Goal: Go to known website: Access a specific website the user already knows

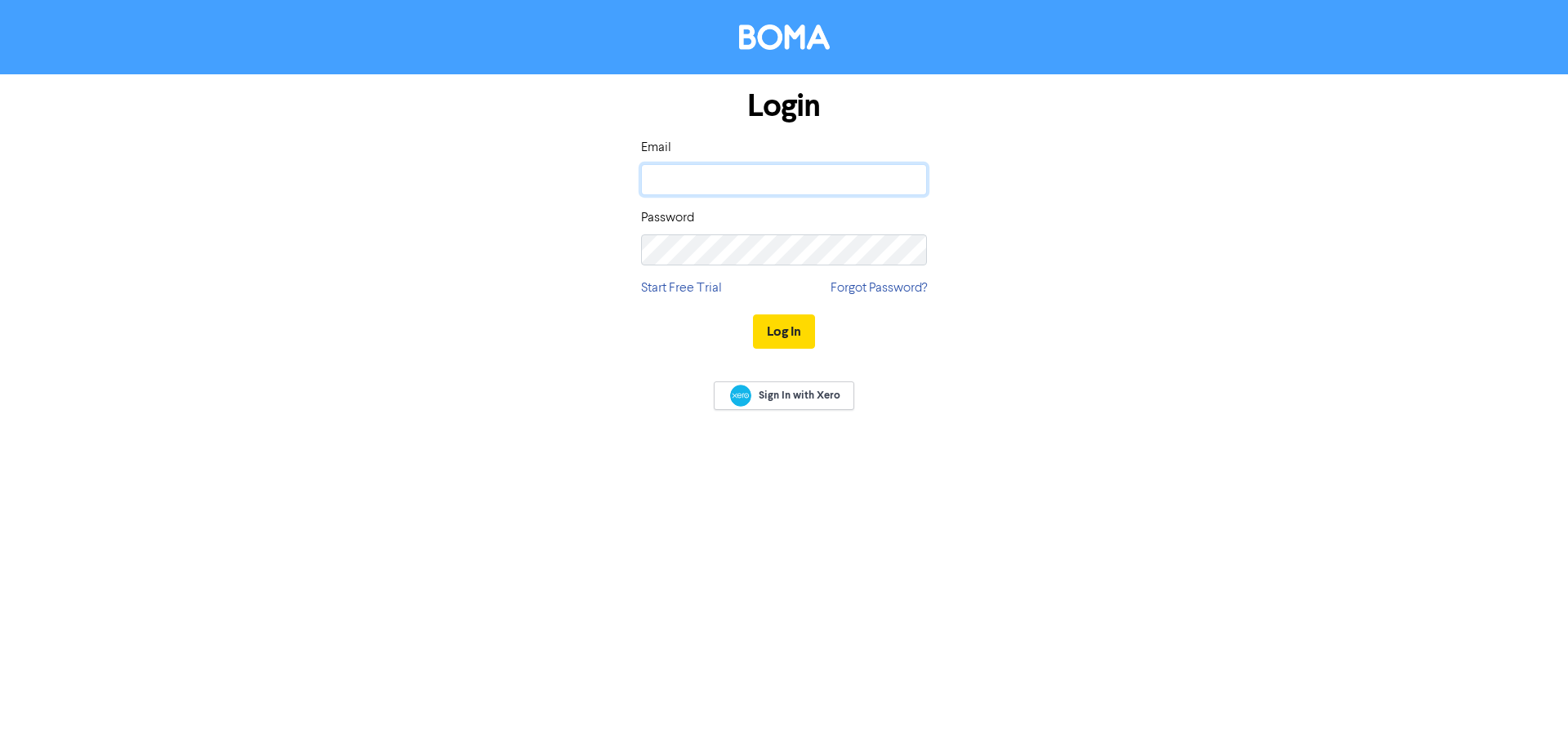
click at [817, 176] on input "email" at bounding box center [784, 180] width 286 height 31
click at [922, 186] on input "email" at bounding box center [784, 180] width 286 height 31
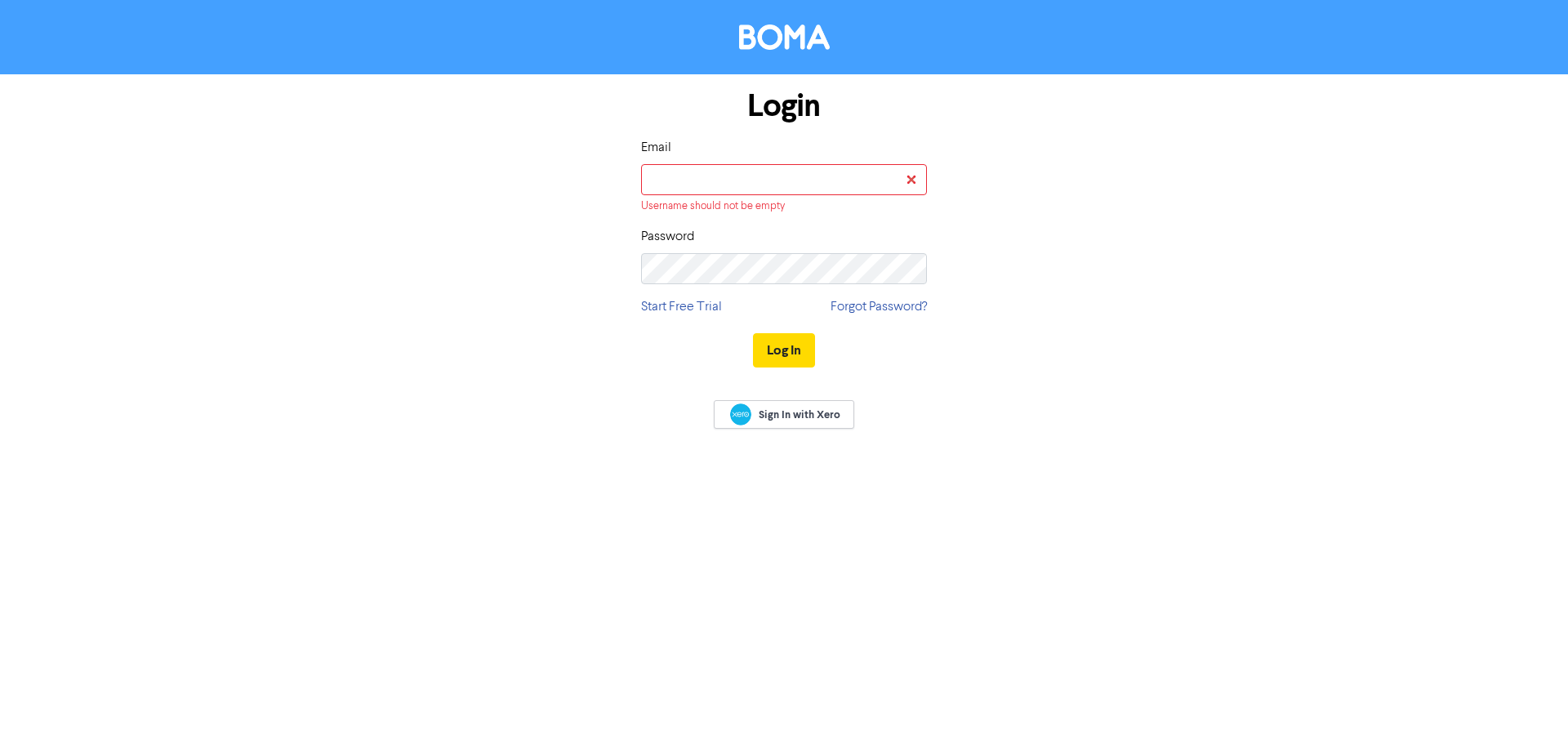
type input "[EMAIL_ADDRESS][PERSON_NAME][DOMAIN_NAME]"
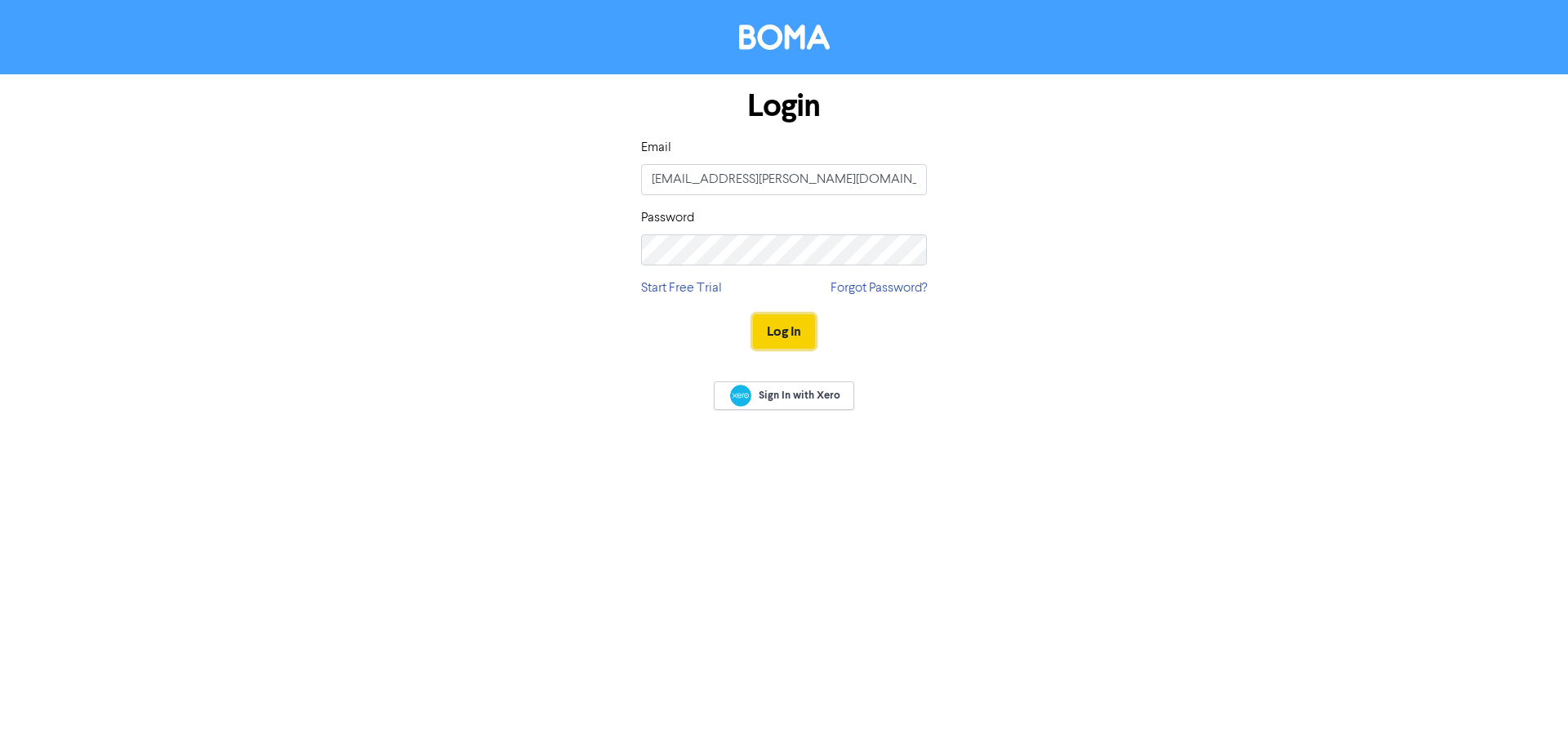
click at [802, 348] on button "Log In" at bounding box center [784, 332] width 62 height 34
